Goal: Task Accomplishment & Management: Complete application form

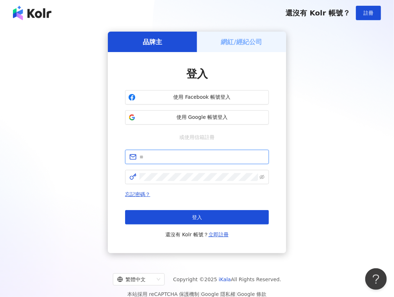
click at [171, 156] on input "text" at bounding box center [201, 157] width 125 height 8
type input "**********"
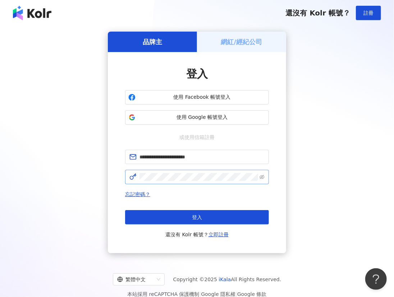
click at [205, 172] on span at bounding box center [197, 177] width 144 height 14
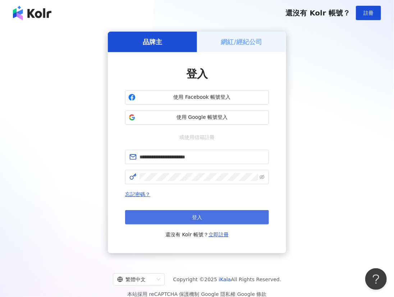
click at [200, 216] on span "登入" at bounding box center [197, 218] width 10 height 6
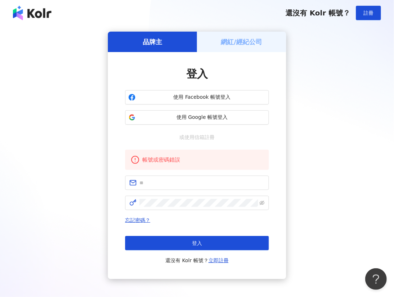
click at [286, 103] on div "品牌主 網紅/經紀公司 登入 使用 Facebook 帳號登入 使用 Google 帳號登入 或使用信箱註冊 帳號或密碼錯誤 忘記密碼？ 登入 還沒有 Kol…" at bounding box center [197, 156] width 377 height 248
click at [241, 40] on h5 "網紅/經紀公司" at bounding box center [241, 41] width 41 height 9
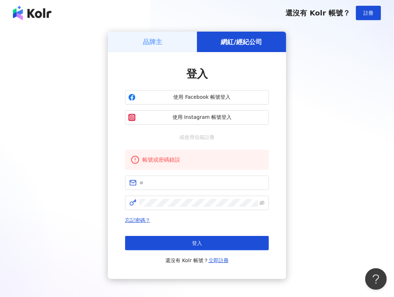
click at [163, 47] on div "品牌主" at bounding box center [152, 42] width 89 height 20
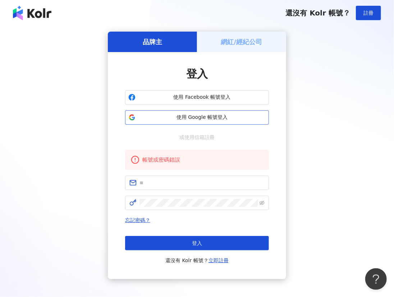
click at [193, 118] on span "使用 Google 帳號登入" at bounding box center [201, 117] width 127 height 7
